Goal: Task Accomplishment & Management: Manage account settings

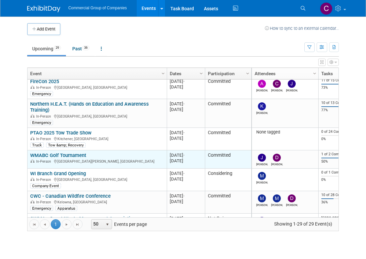
click at [55, 156] on link "WMABC Golf Tournament" at bounding box center [58, 156] width 56 height 6
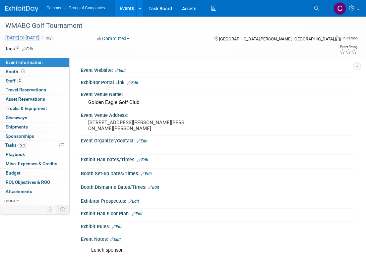
click at [40, 37] on span "[DATE] to [DATE]" at bounding box center [22, 38] width 35 height 6
type input "[DATE]"
select select "8"
